Goal: Check status

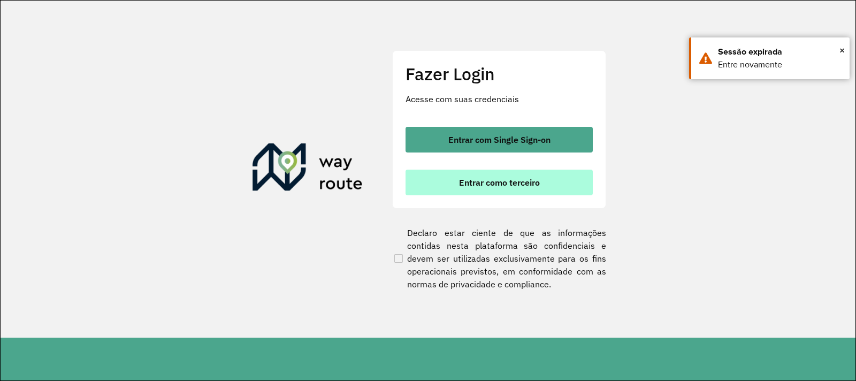
click at [474, 186] on span "Entrar como terceiro" at bounding box center [499, 182] width 81 height 9
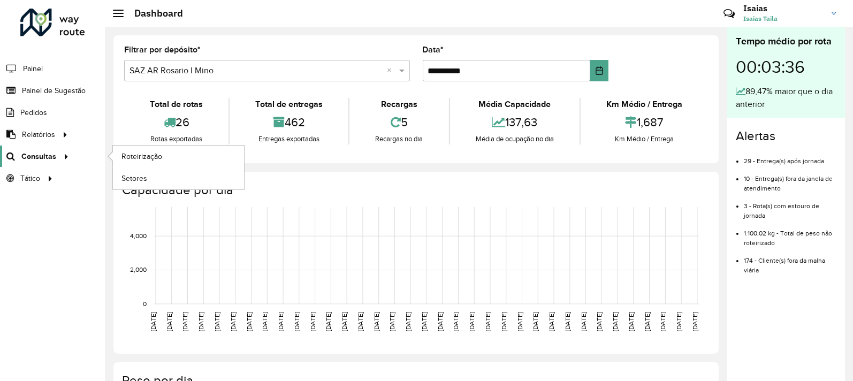
click at [51, 158] on span "Consultas" at bounding box center [38, 156] width 35 height 11
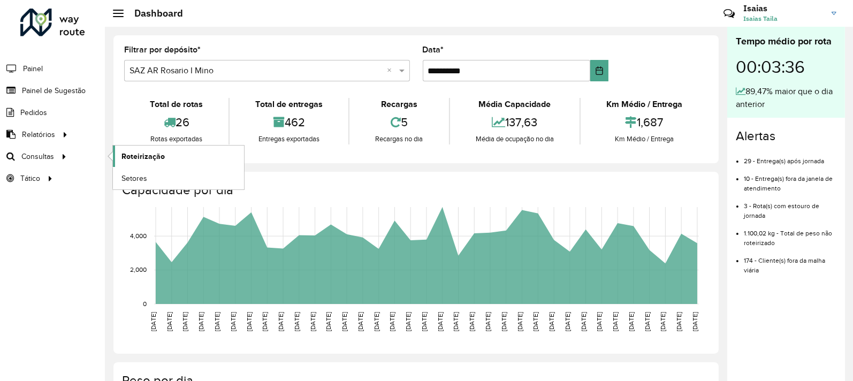
click at [144, 159] on span "Roteirização" at bounding box center [142, 156] width 43 height 11
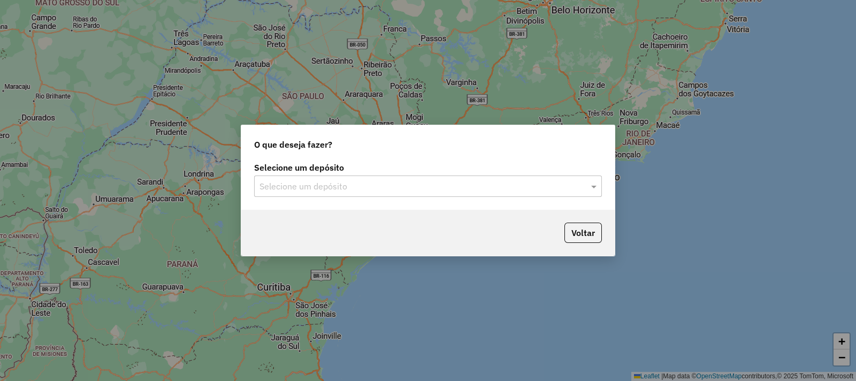
click at [373, 174] on div "Selecione um depósito Selecione um depósito" at bounding box center [428, 180] width 348 height 33
click at [375, 181] on input "text" at bounding box center [418, 186] width 316 height 13
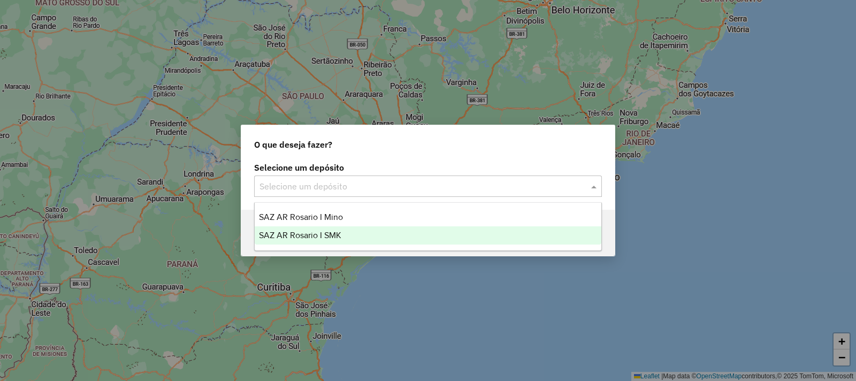
click at [364, 232] on div "SAZ AR Rosario I SMK" at bounding box center [428, 235] width 347 height 18
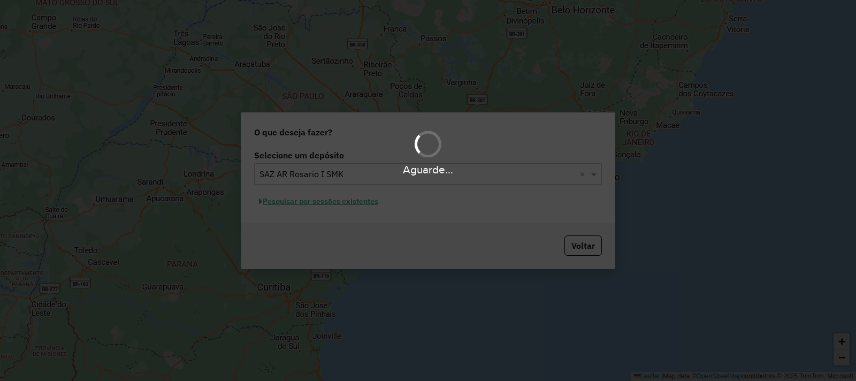
click at [332, 208] on div "Aguarde..." at bounding box center [428, 190] width 856 height 381
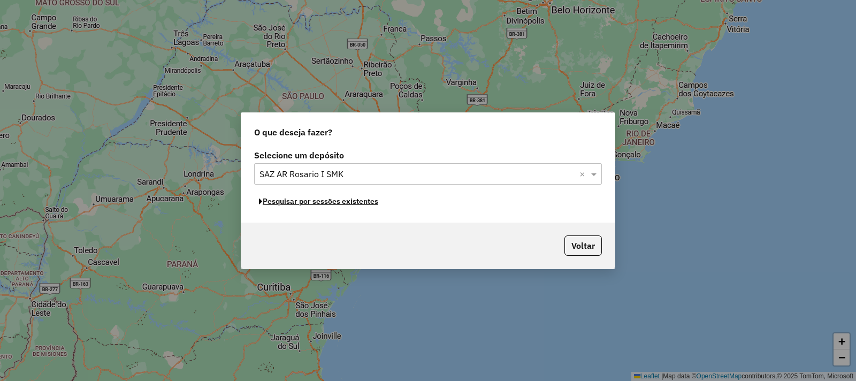
click at [332, 208] on button "Pesquisar por sessões existentes" at bounding box center [318, 201] width 129 height 17
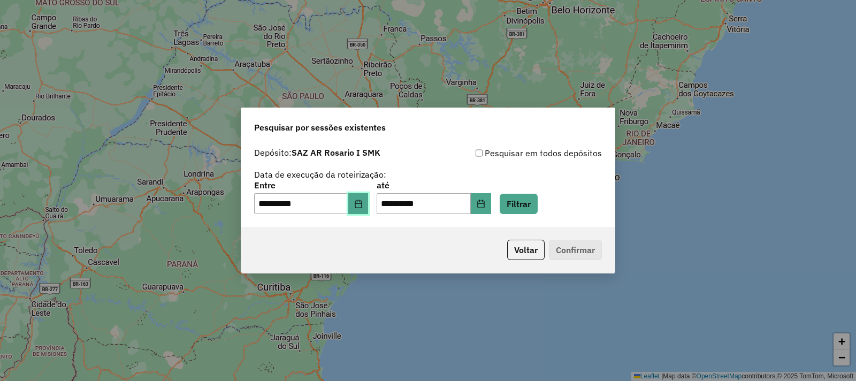
click at [363, 204] on icon "Choose Date" at bounding box center [358, 204] width 9 height 9
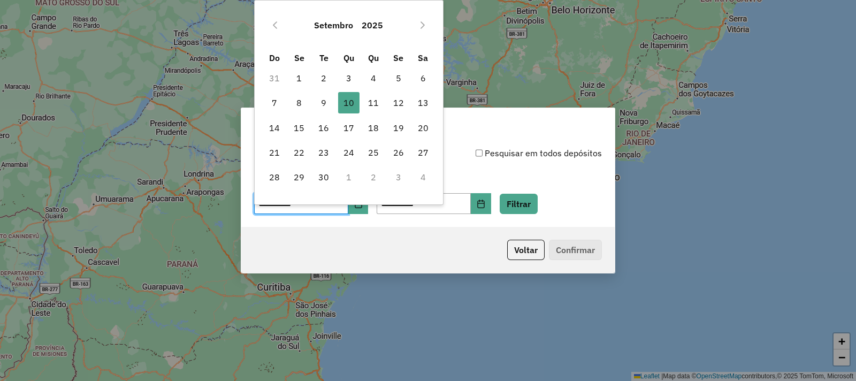
click at [517, 191] on div "**********" at bounding box center [428, 197] width 348 height 33
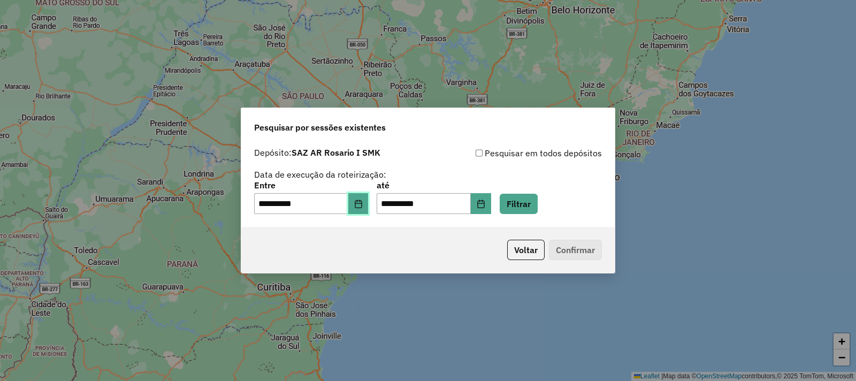
click at [362, 203] on icon "Choose Date" at bounding box center [358, 204] width 7 height 9
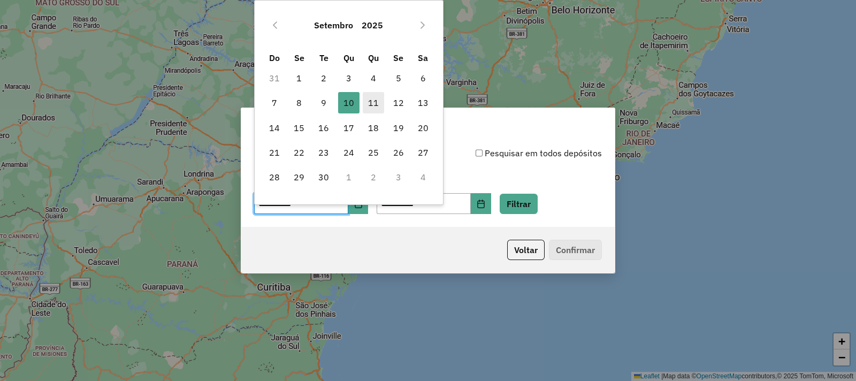
click at [372, 106] on span "11" at bounding box center [373, 102] width 21 height 21
type input "**********"
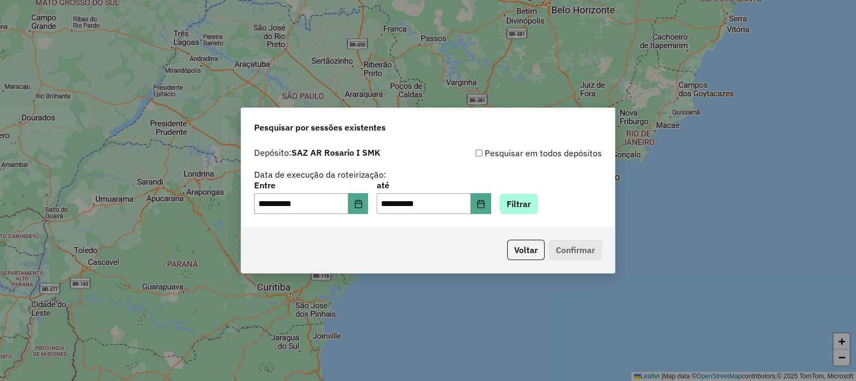
click at [548, 192] on div "**********" at bounding box center [428, 197] width 348 height 33
click at [538, 203] on button "Filtrar" at bounding box center [519, 204] width 38 height 20
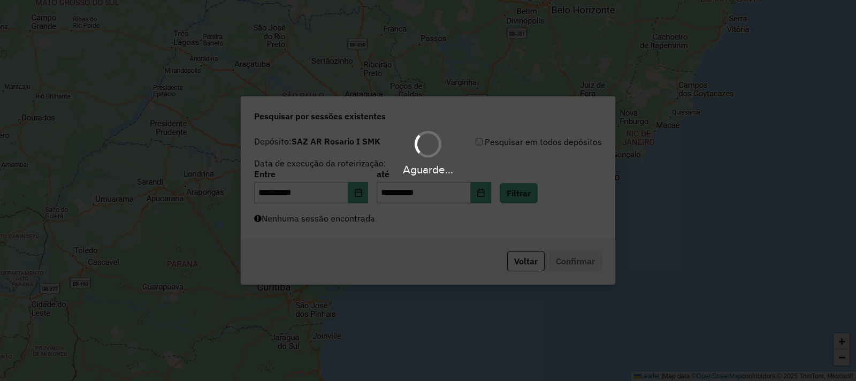
click at [346, 215] on div "Aguarde..." at bounding box center [428, 190] width 856 height 381
click at [338, 223] on div "Aguarde..." at bounding box center [428, 190] width 856 height 381
click at [349, 234] on div "Aguarde..." at bounding box center [428, 190] width 856 height 381
